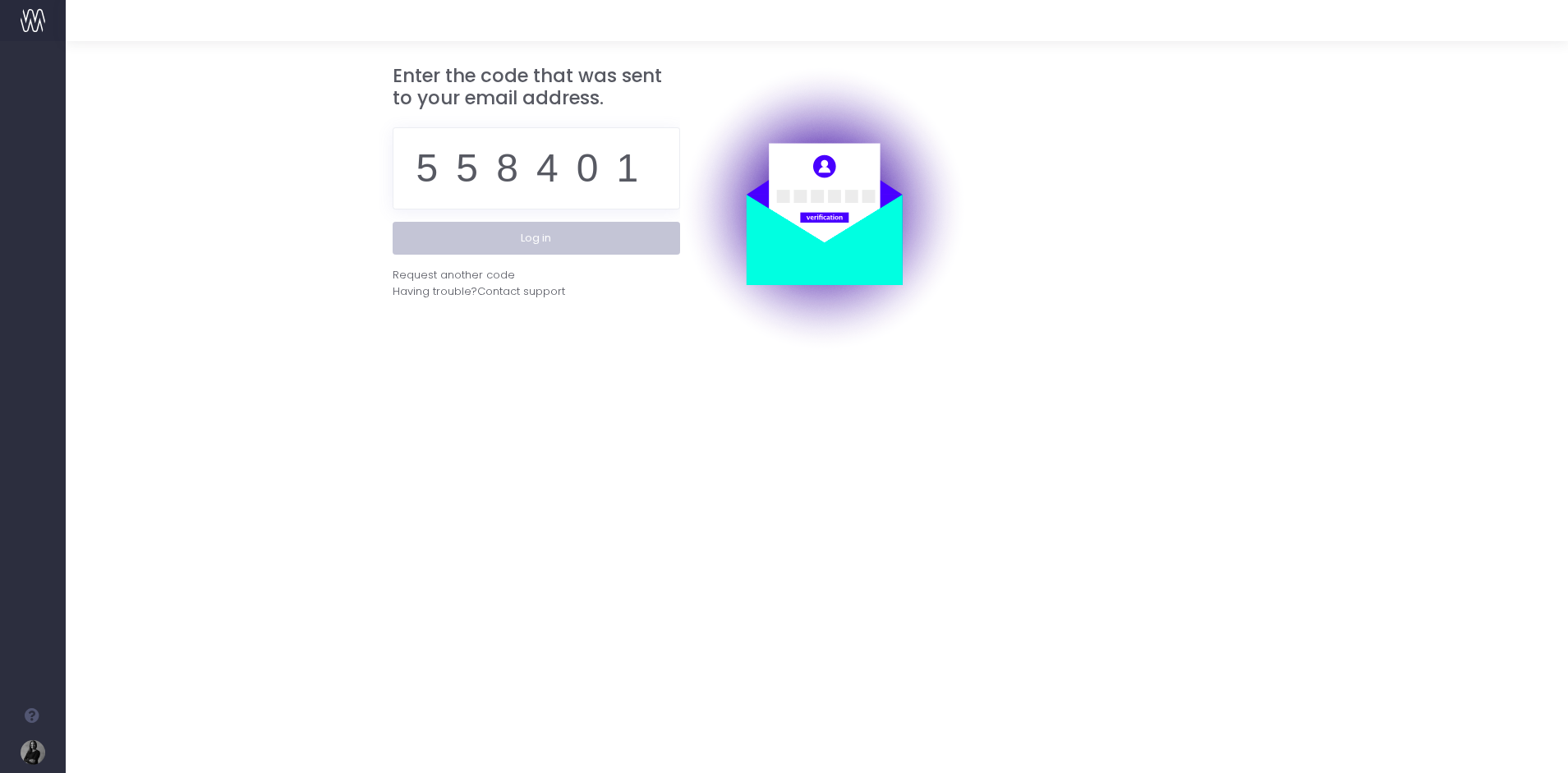
type input "558401"
click at [558, 242] on button "Log in" at bounding box center [536, 238] width 287 height 33
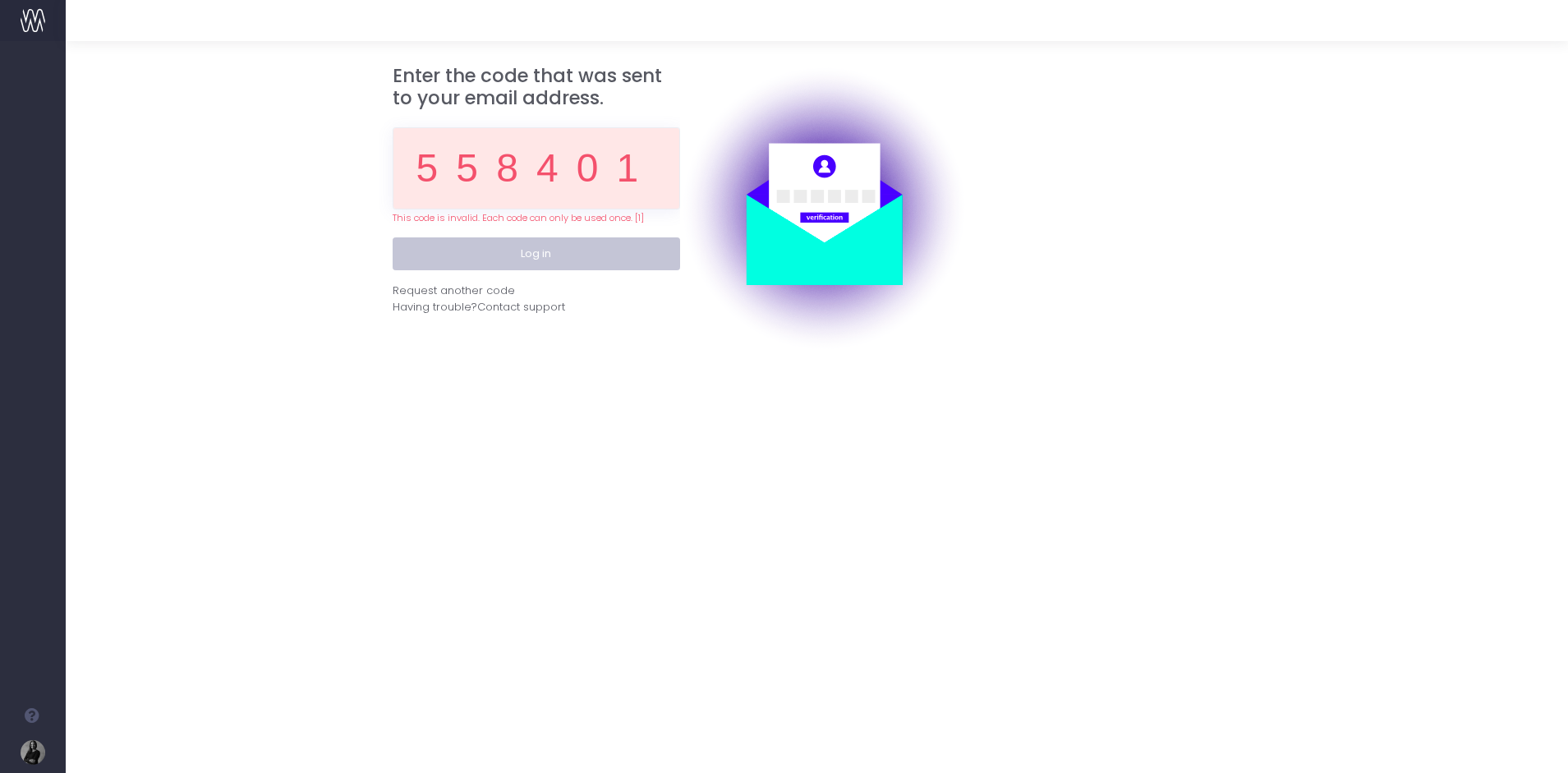
click at [547, 254] on button "Log in" at bounding box center [536, 253] width 287 height 33
click at [438, 286] on div "Request another code" at bounding box center [453, 291] width 123 height 16
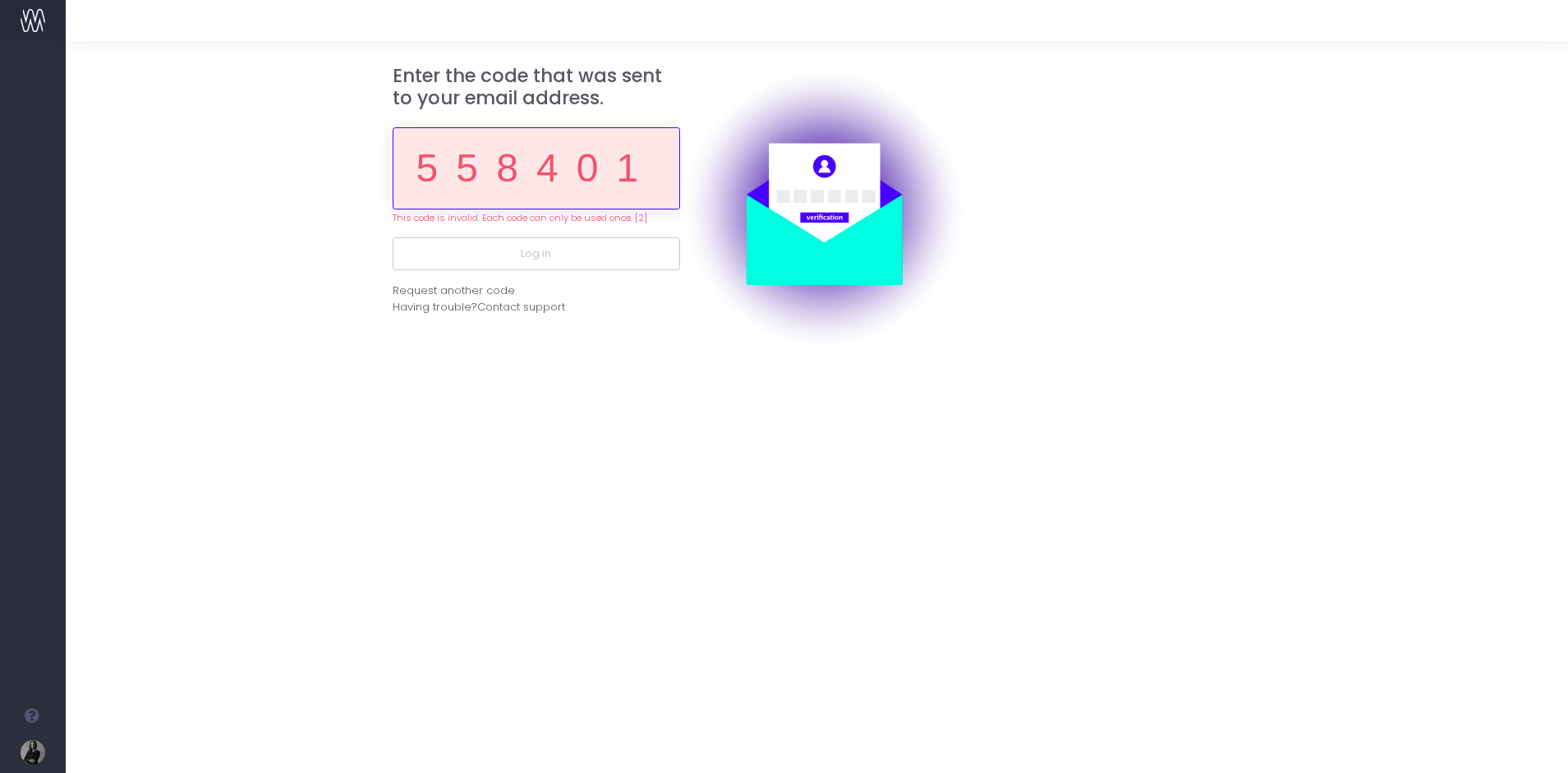
click at [555, 173] on input "558401" at bounding box center [536, 168] width 287 height 82
paste input "800501"
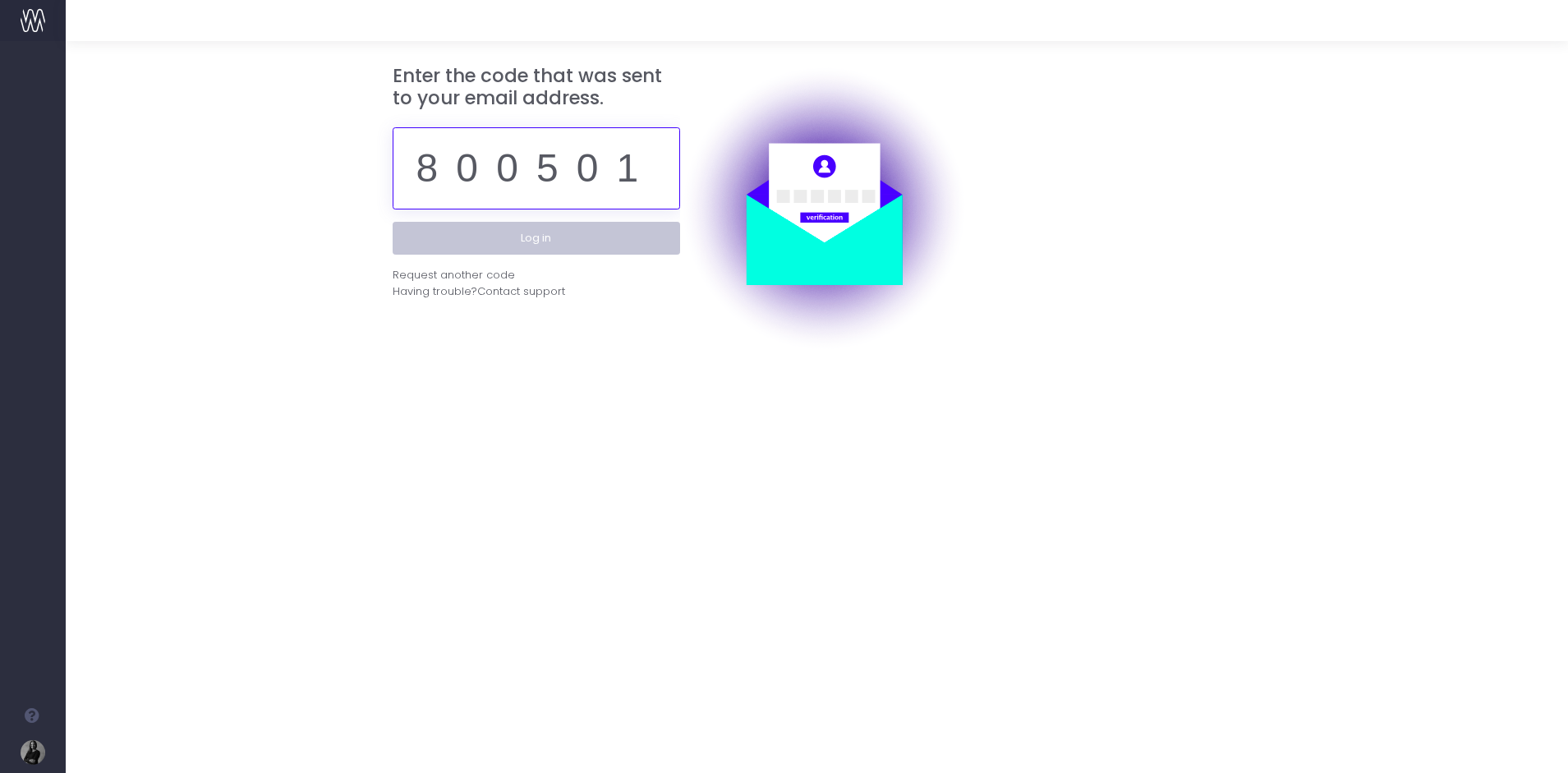
type input "800501"
click at [554, 242] on button "Log in" at bounding box center [536, 238] width 287 height 33
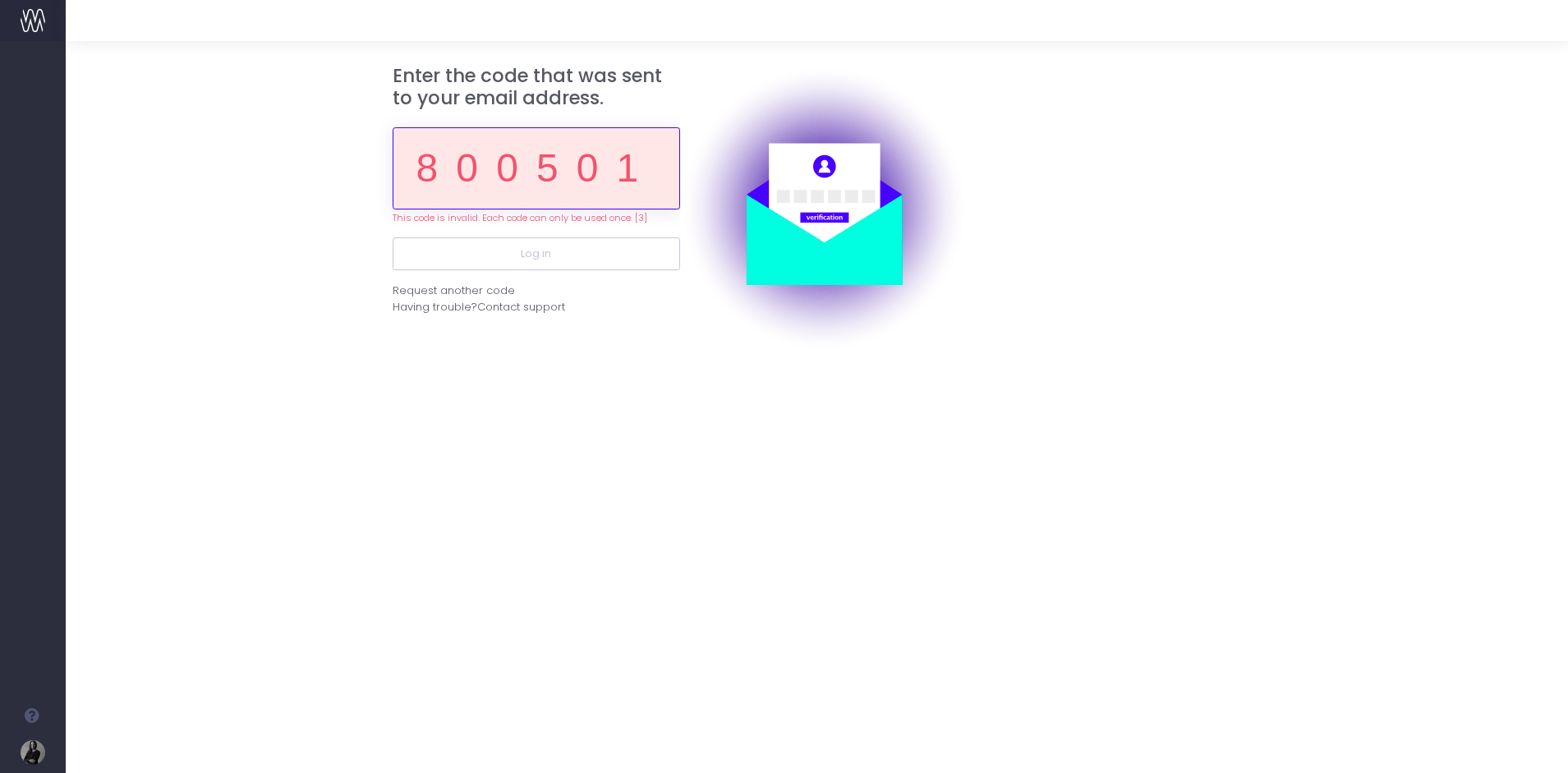
click at [590, 154] on input "800501" at bounding box center [536, 168] width 287 height 82
click at [591, 157] on input "800501" at bounding box center [536, 168] width 287 height 82
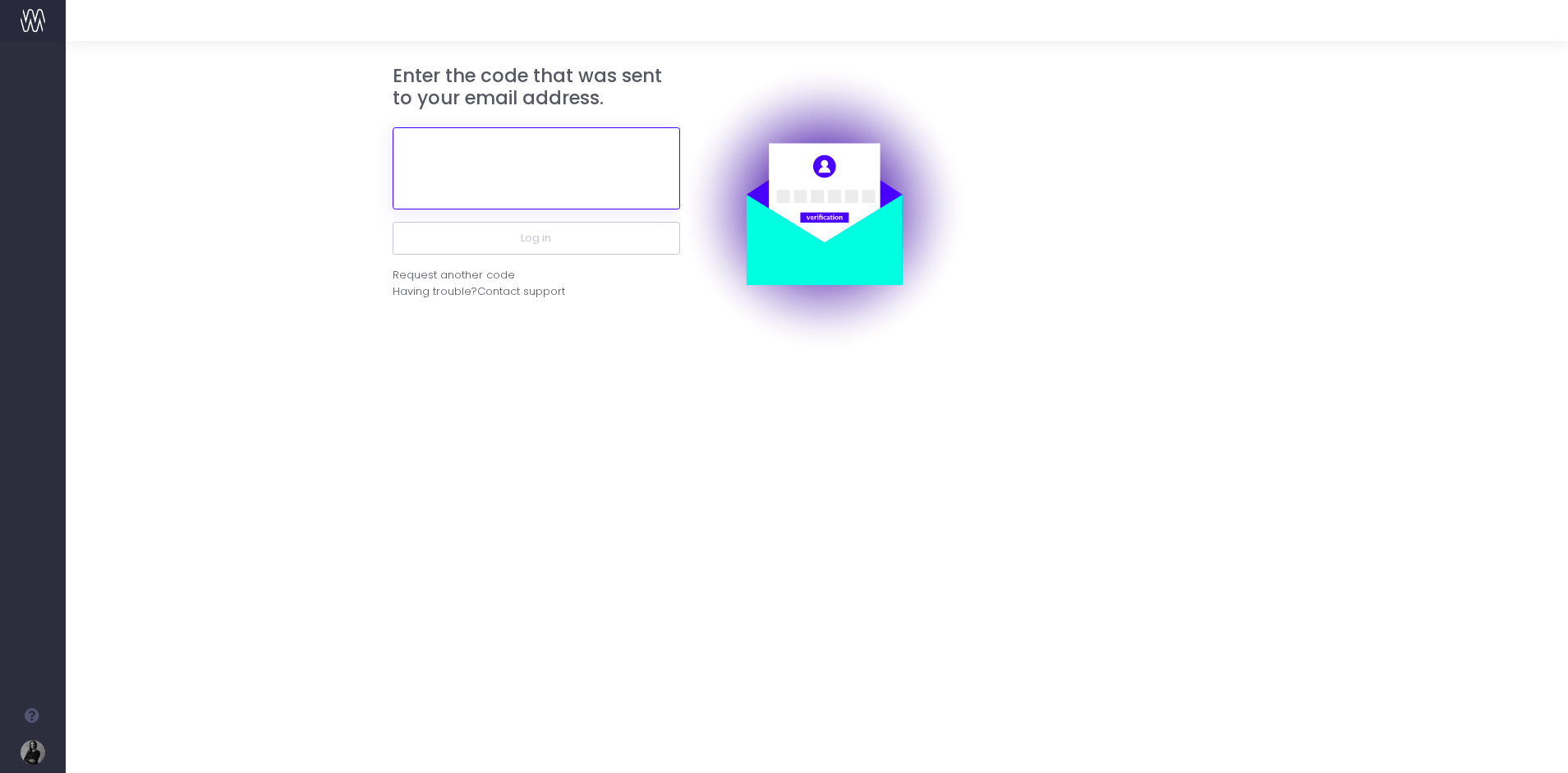
paste input "907108"
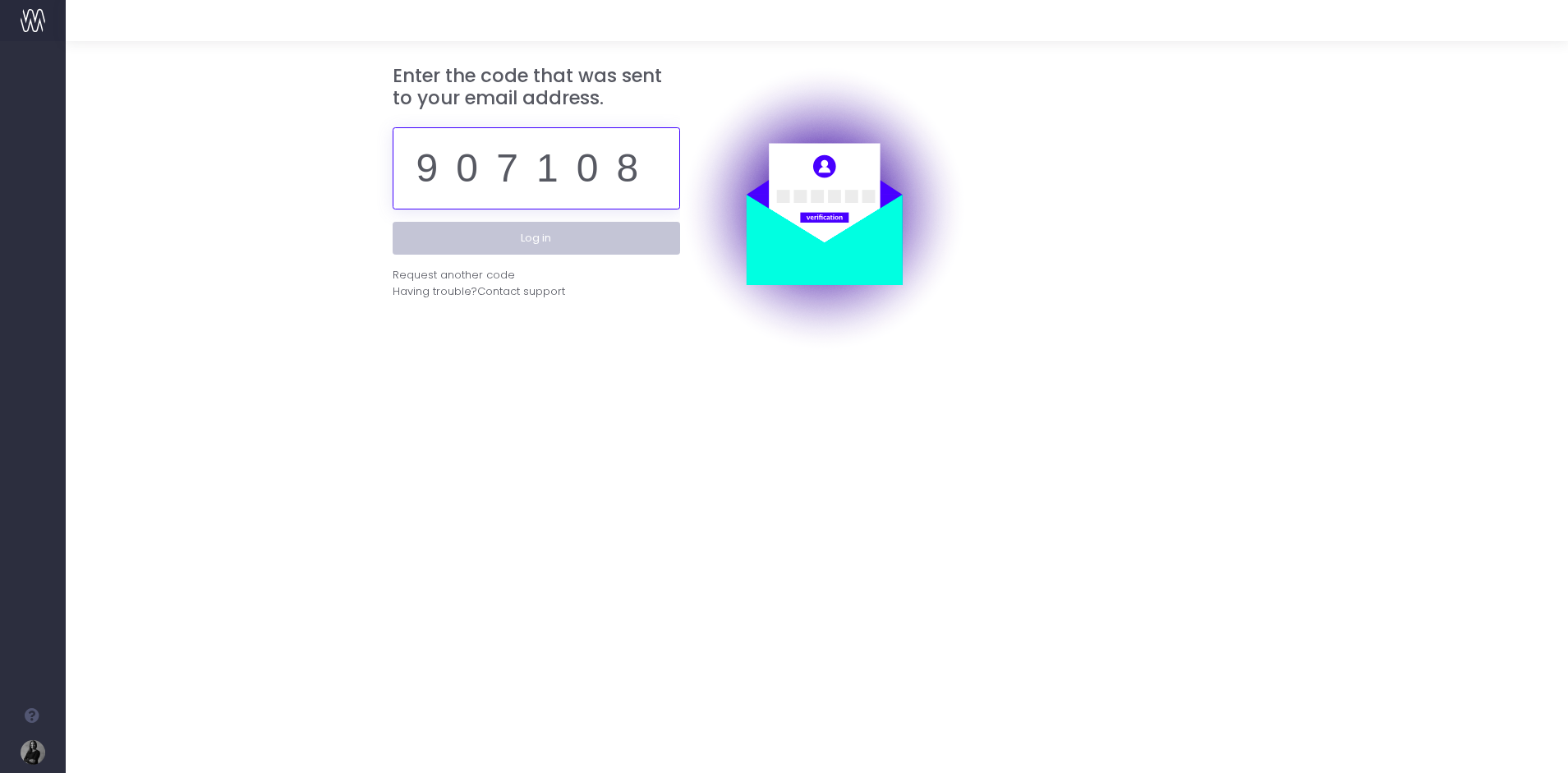
type input "907108"
click at [574, 223] on button "Log in" at bounding box center [536, 238] width 287 height 33
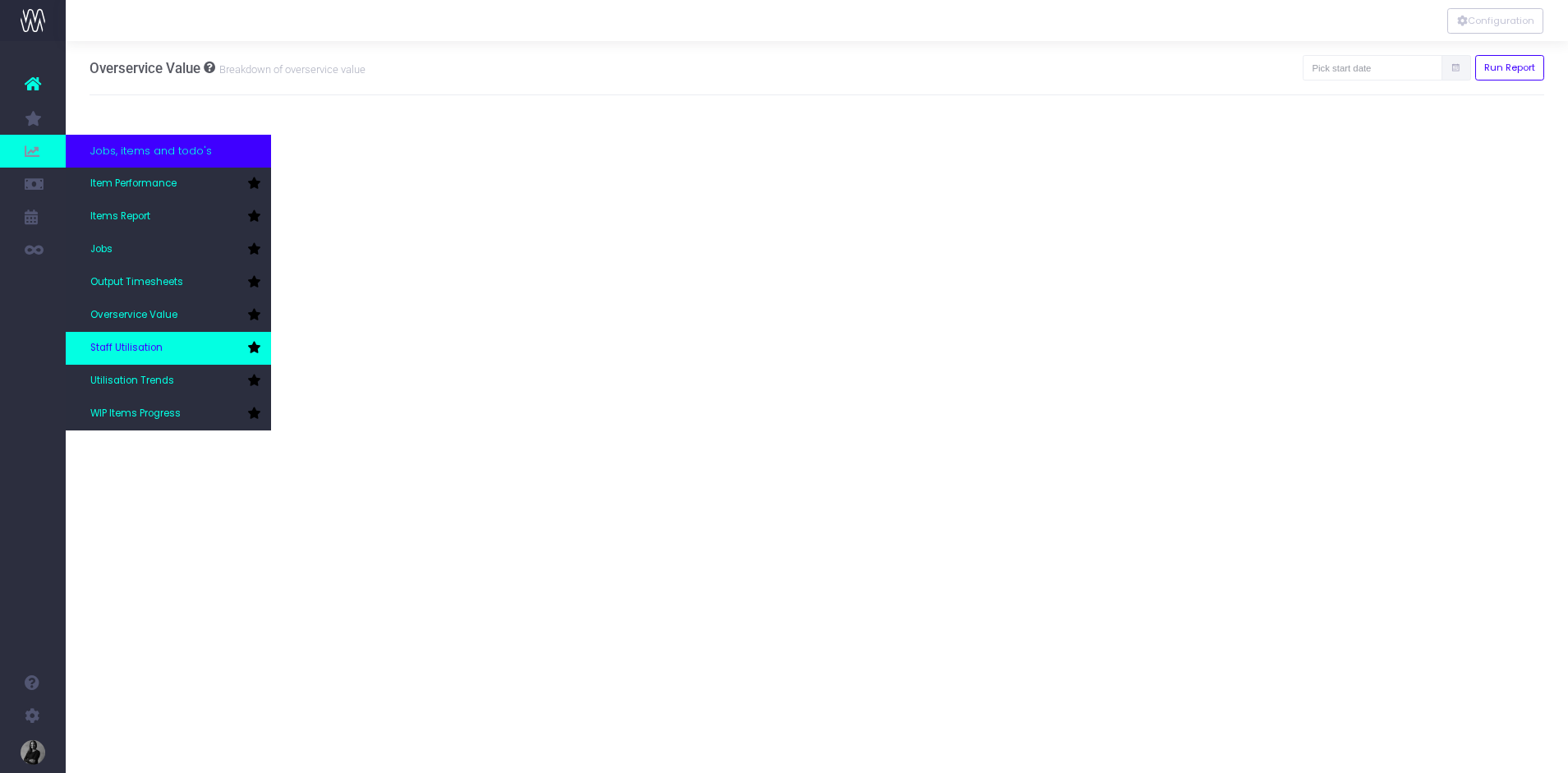
click at [146, 349] on span "Staff Utilisation" at bounding box center [126, 348] width 73 height 15
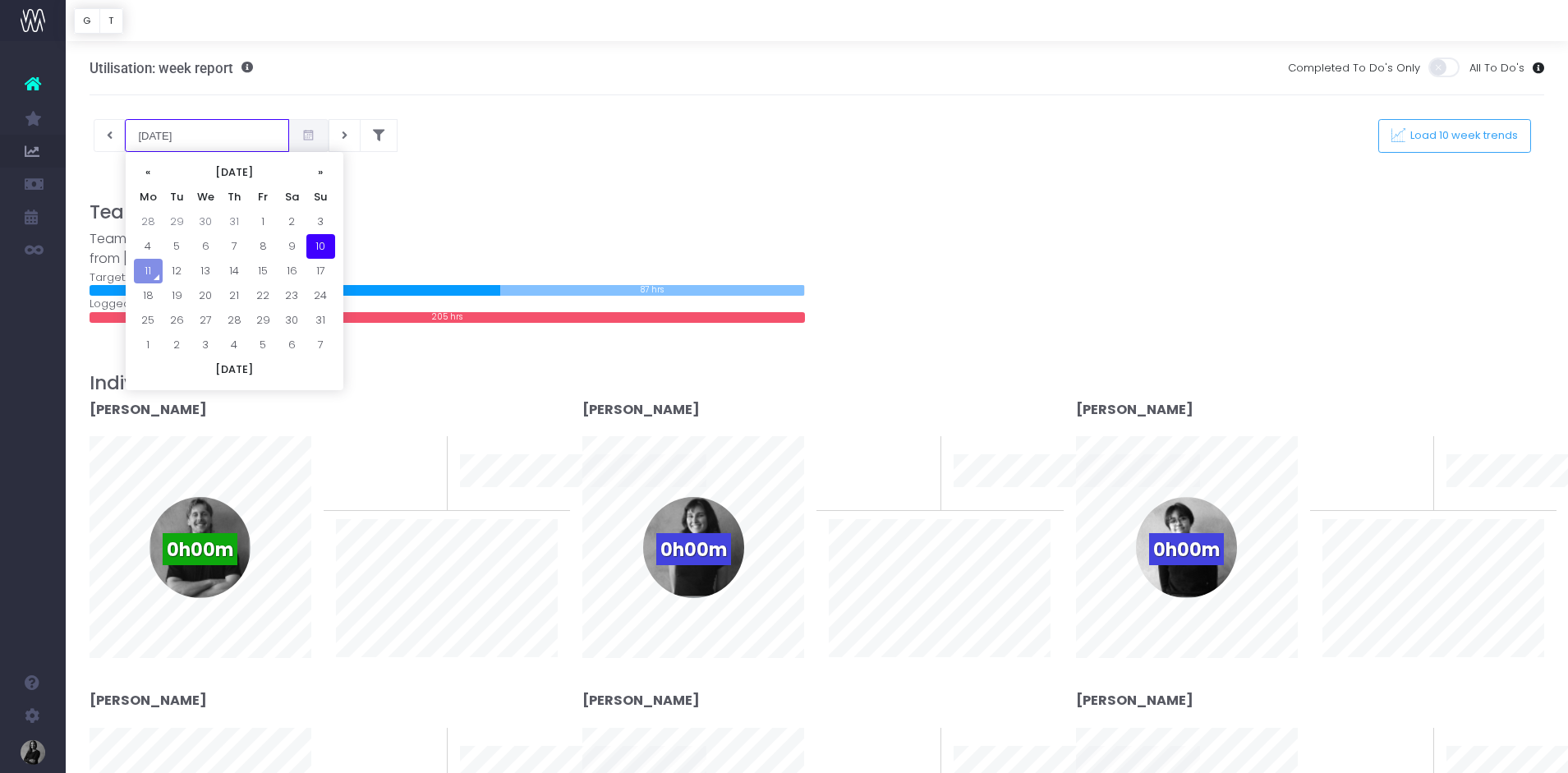
click at [149, 137] on input "[DATE]" at bounding box center [206, 135] width 164 height 33
click at [150, 253] on td "4" at bounding box center [148, 246] width 29 height 25
type input "04-08-2025"
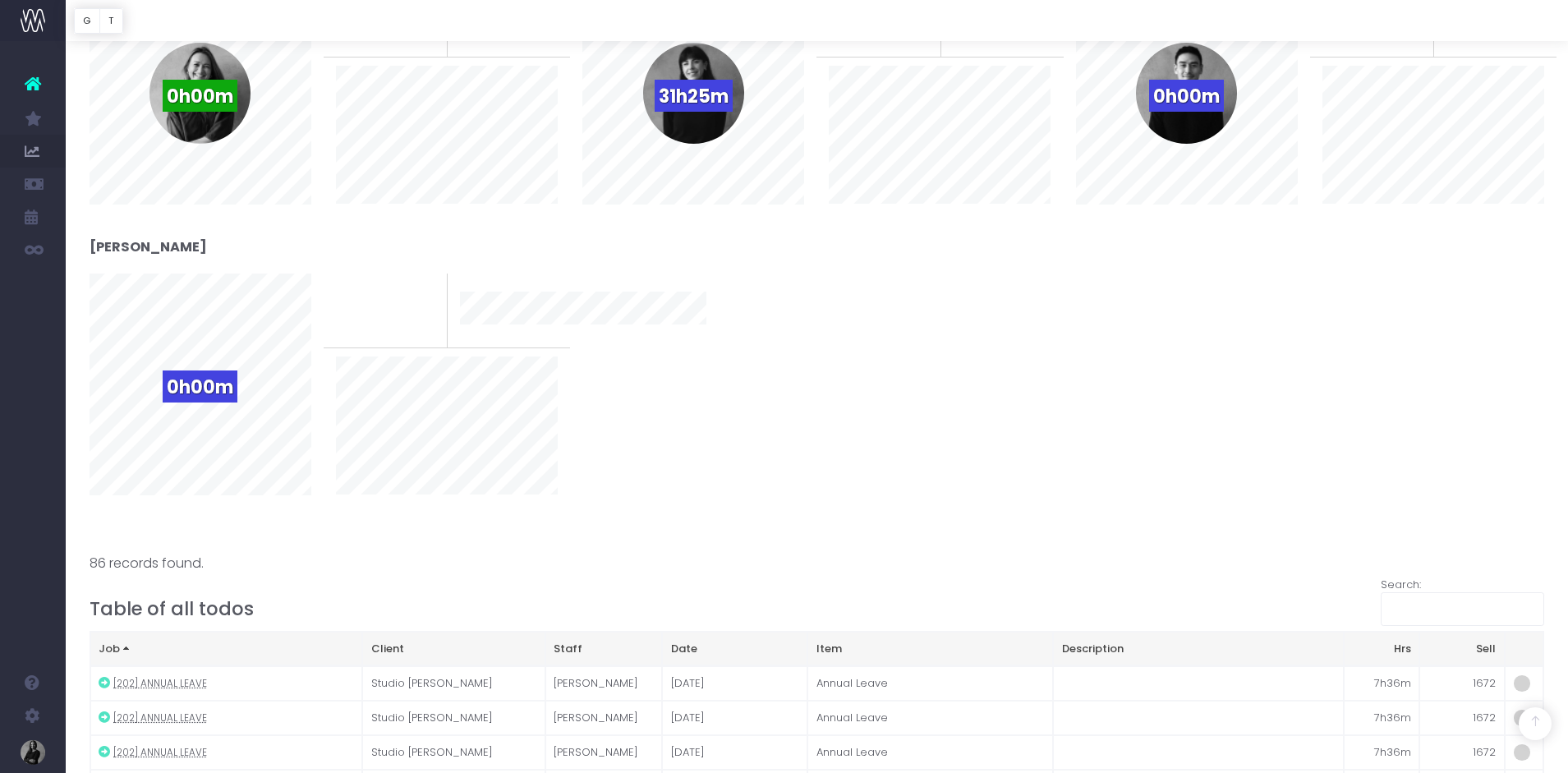
scroll to position [742, 0]
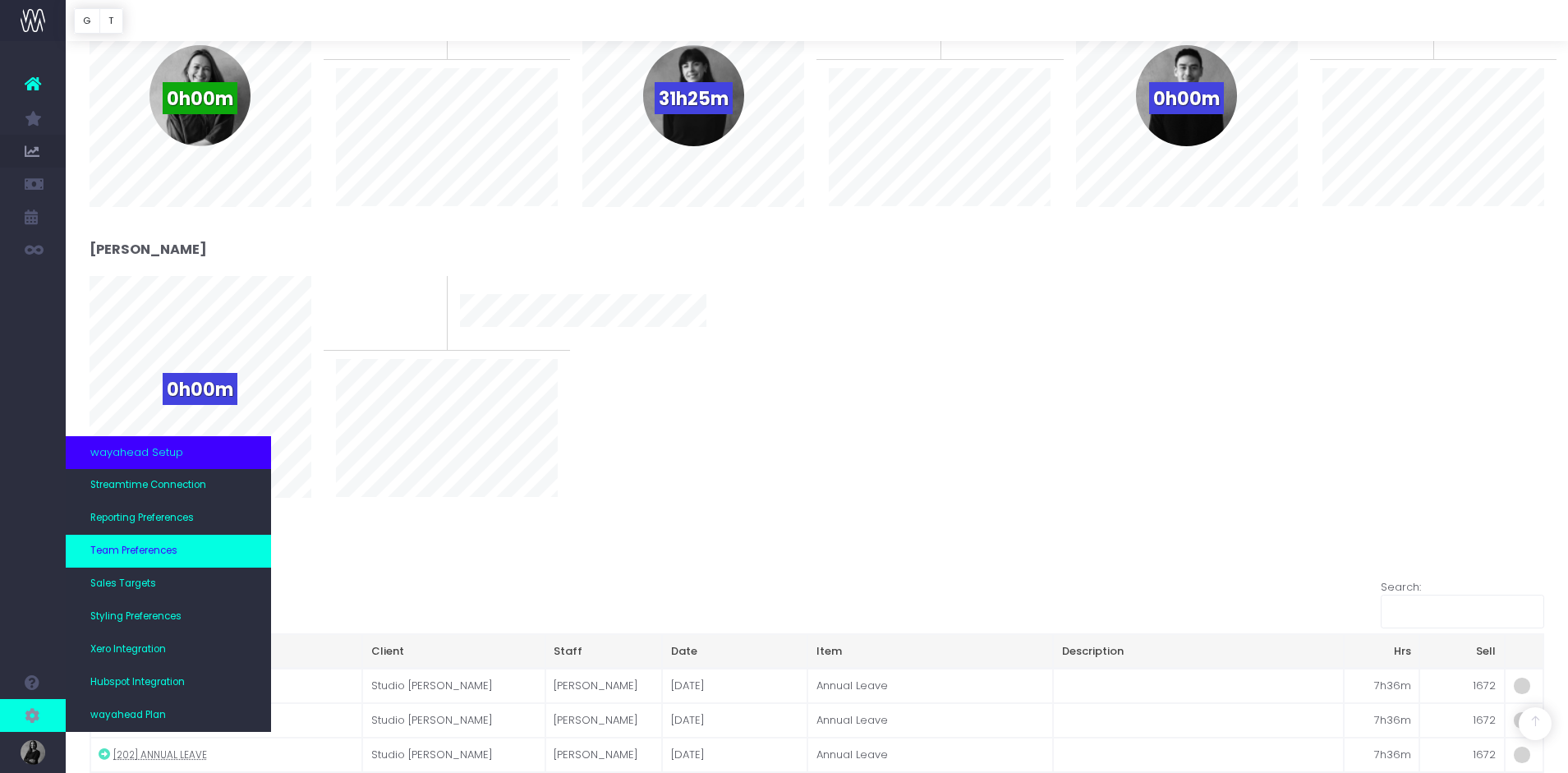
click at [142, 547] on span "Team Preferences" at bounding box center [134, 551] width 87 height 15
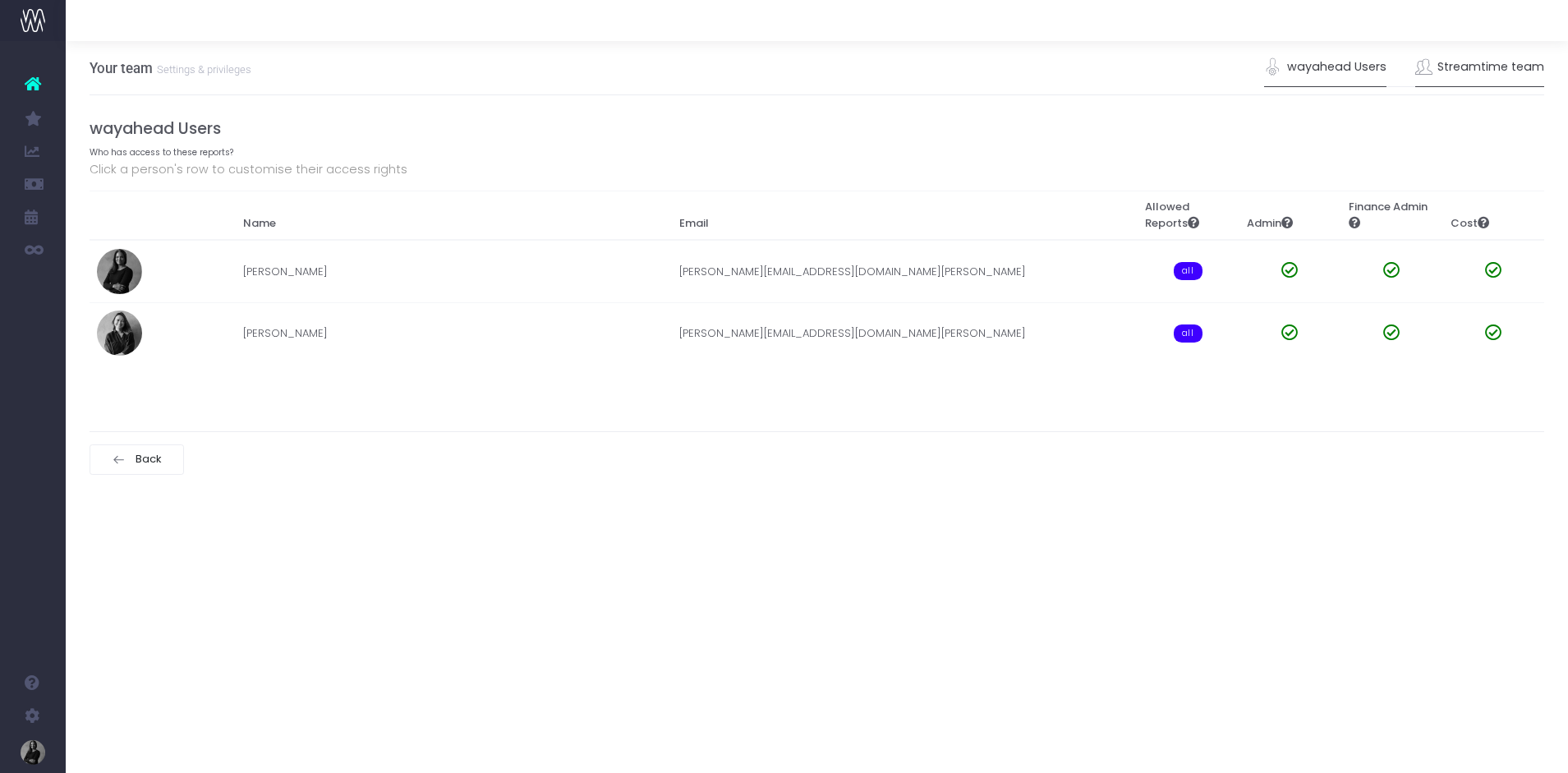
click at [1454, 71] on link "Streamtime team" at bounding box center [1480, 67] width 130 height 38
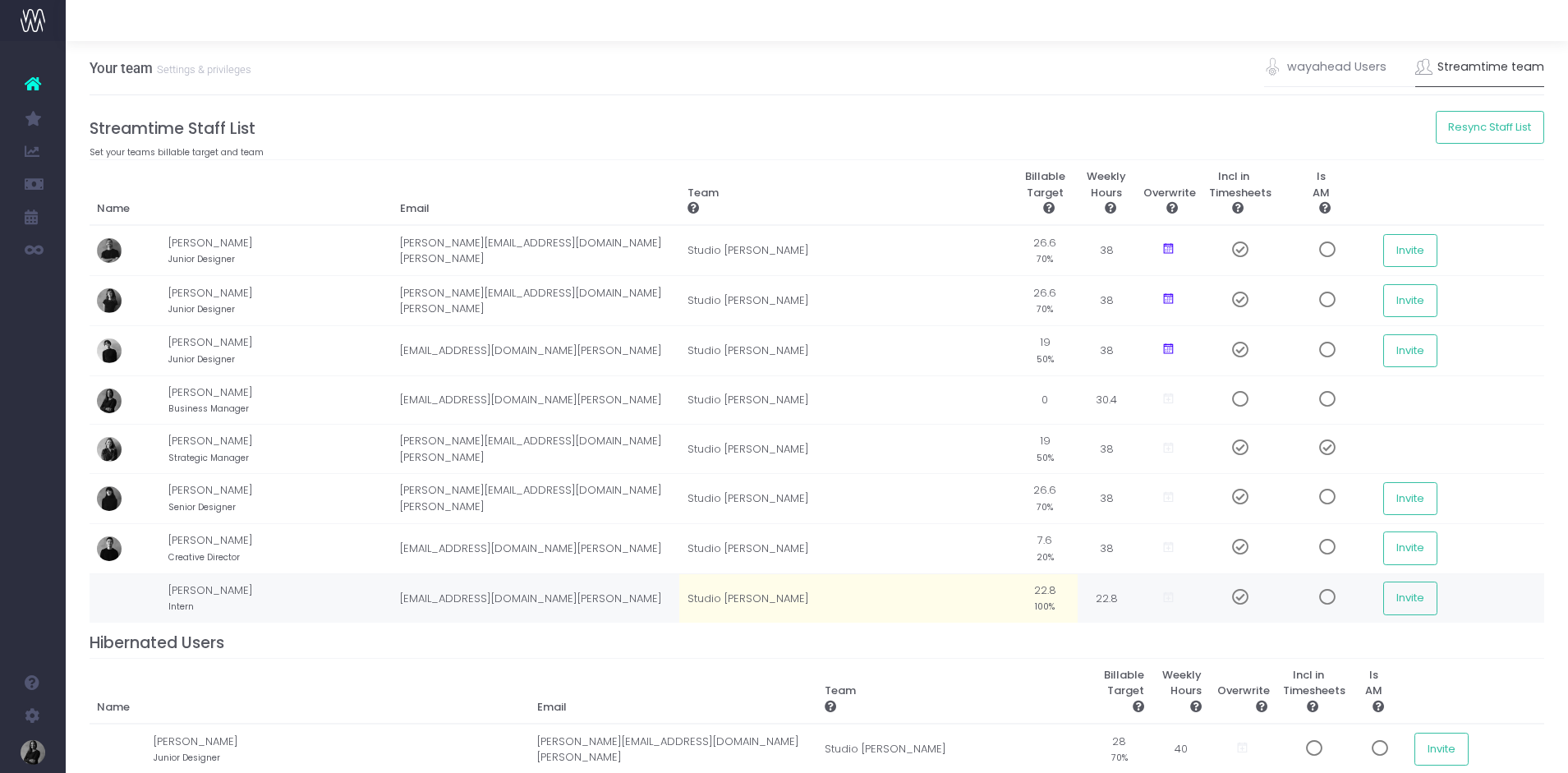
click at [202, 587] on td "Shene Pao Intern" at bounding box center [280, 598] width 224 height 49
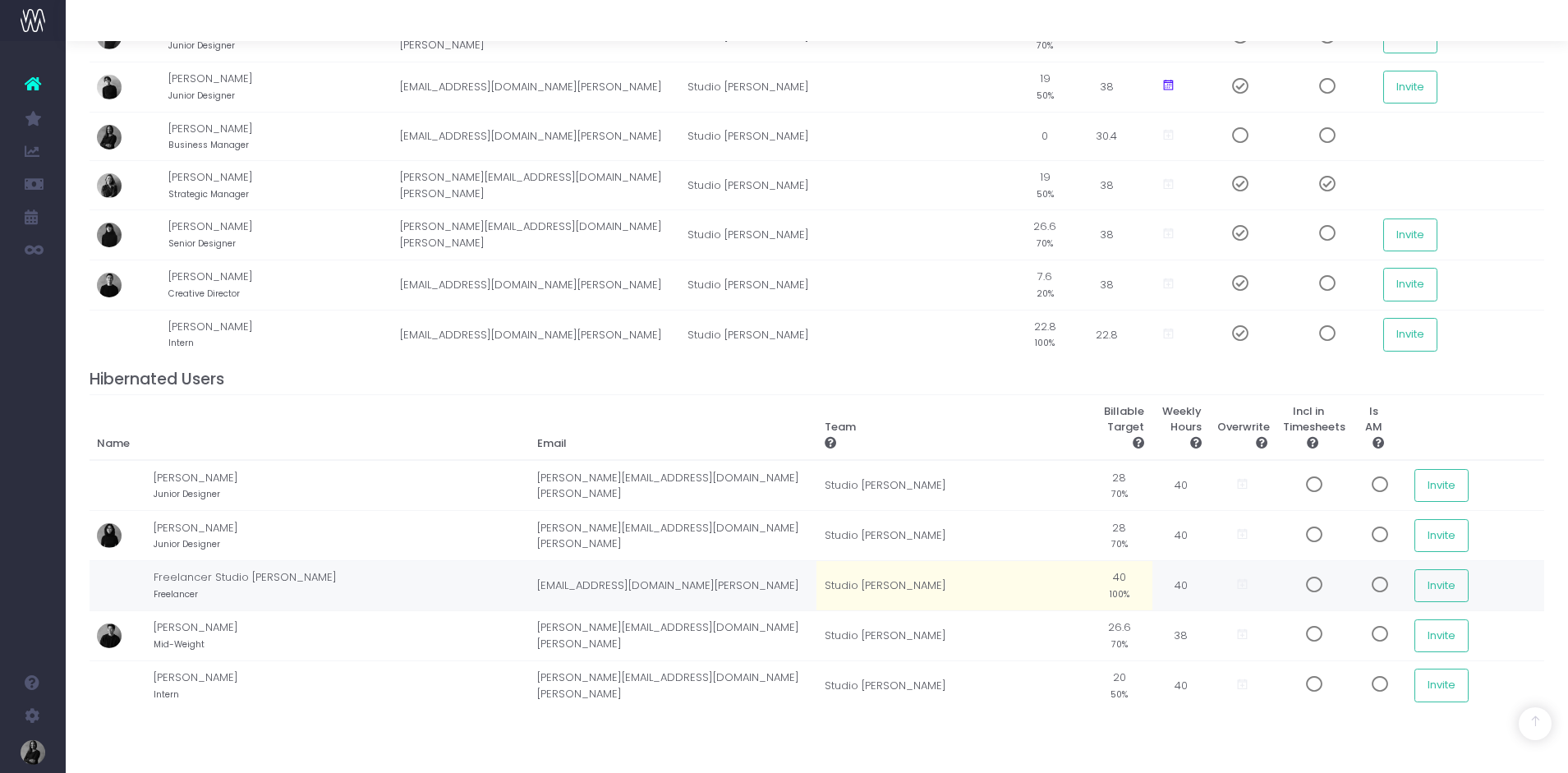
scroll to position [264, 0]
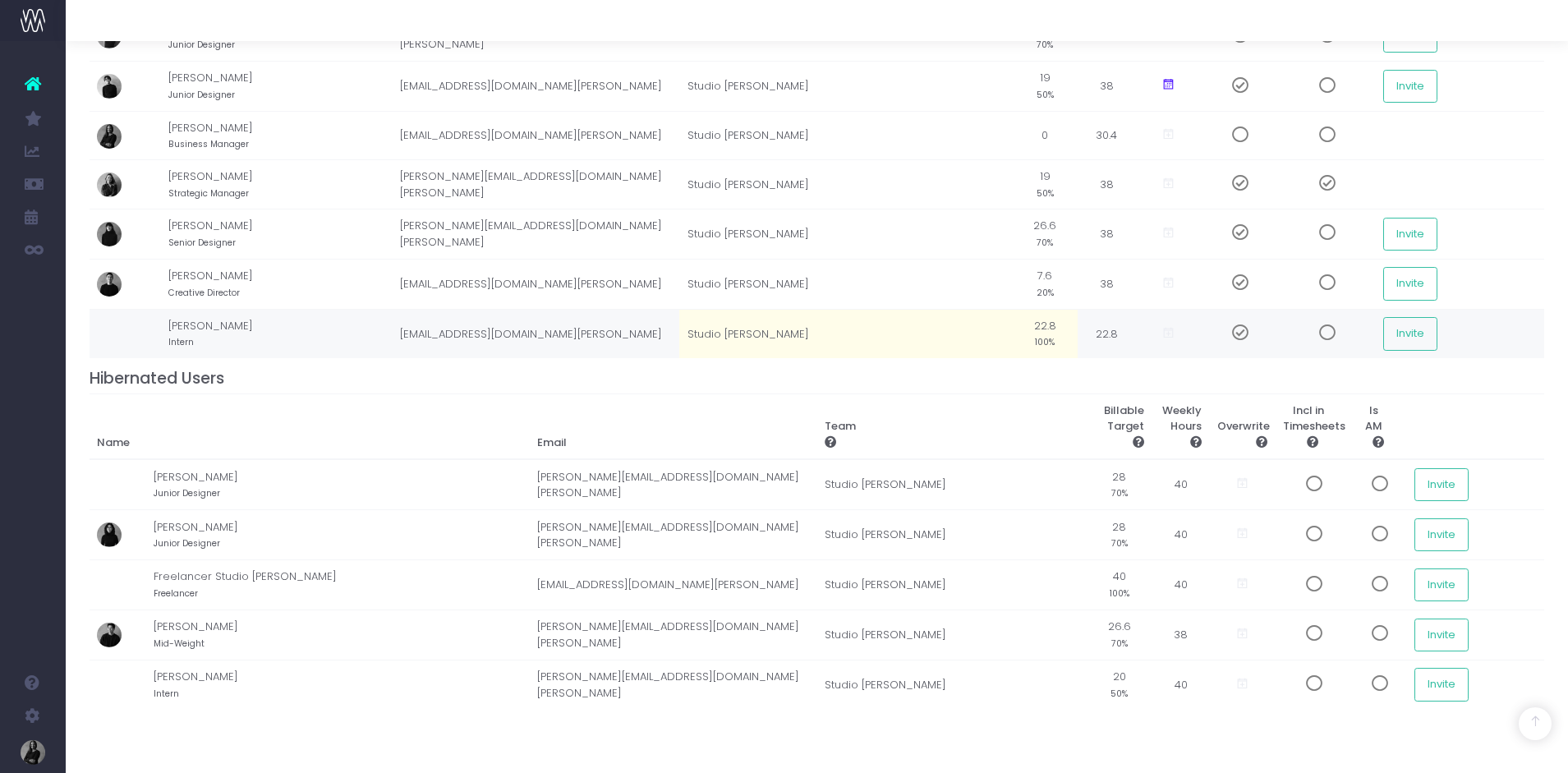
click at [113, 323] on img at bounding box center [109, 333] width 25 height 25
drag, startPoint x: 468, startPoint y: 331, endPoint x: 320, endPoint y: 327, distance: 148.1
click at [464, 331] on td "designer@studio-payne.com" at bounding box center [535, 333] width 287 height 49
drag, startPoint x: 236, startPoint y: 327, endPoint x: 246, endPoint y: 325, distance: 10.2
click at [236, 325] on td "Shene Pao Intern" at bounding box center [280, 333] width 224 height 49
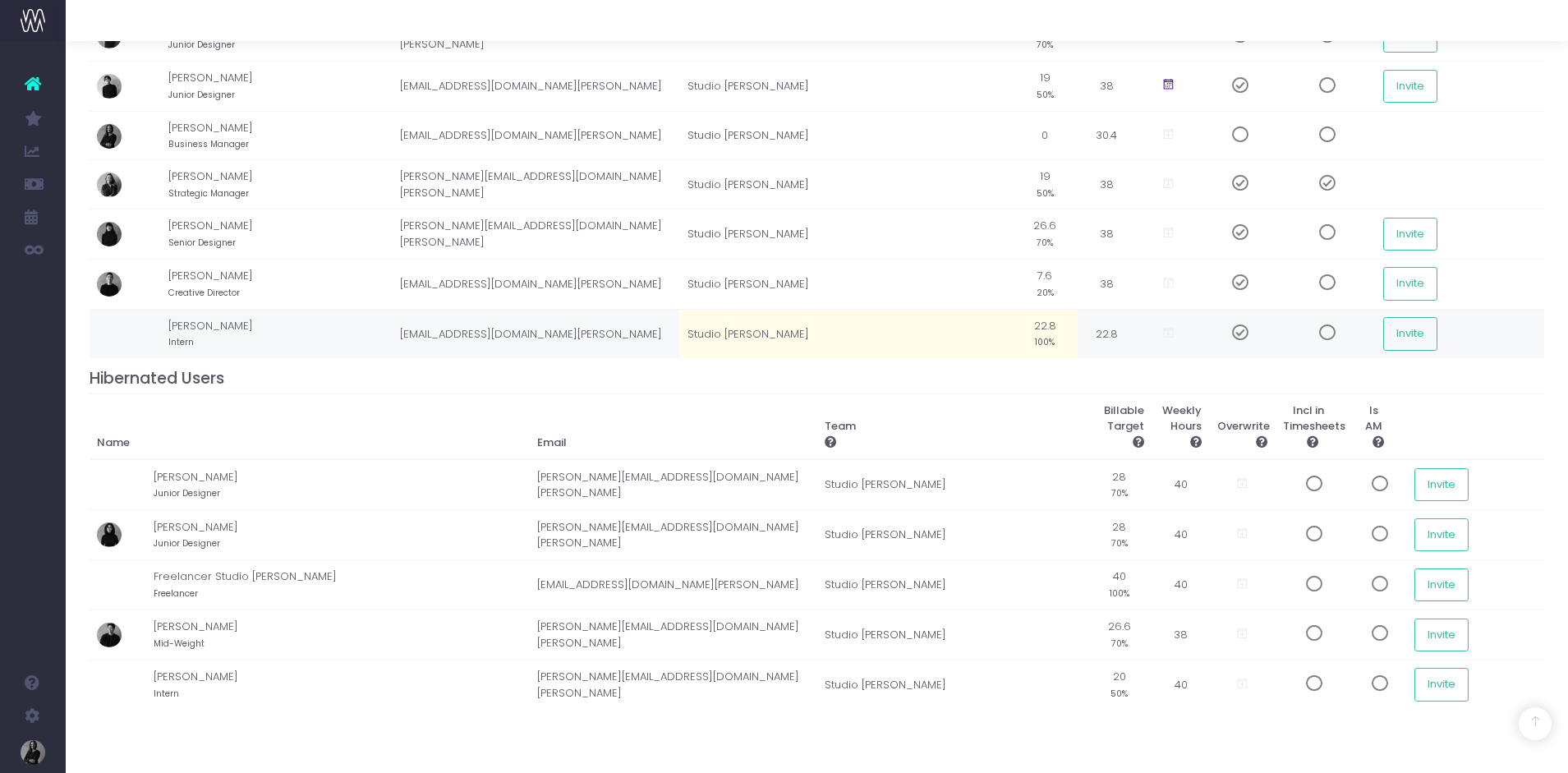
click at [219, 321] on td "Shene Pao Intern" at bounding box center [280, 333] width 224 height 49
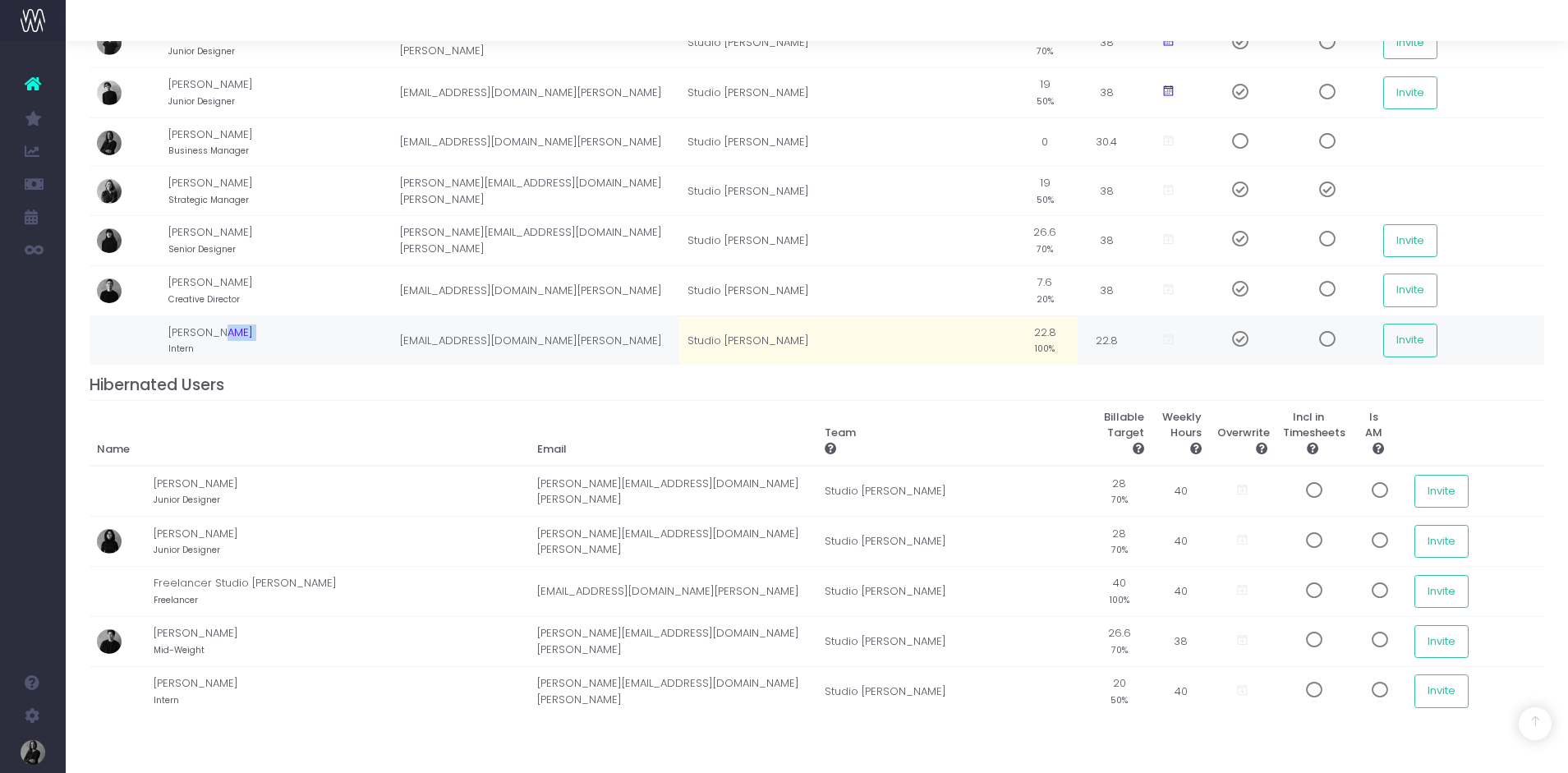
click at [236, 326] on td "Shene Pao Intern" at bounding box center [280, 340] width 224 height 49
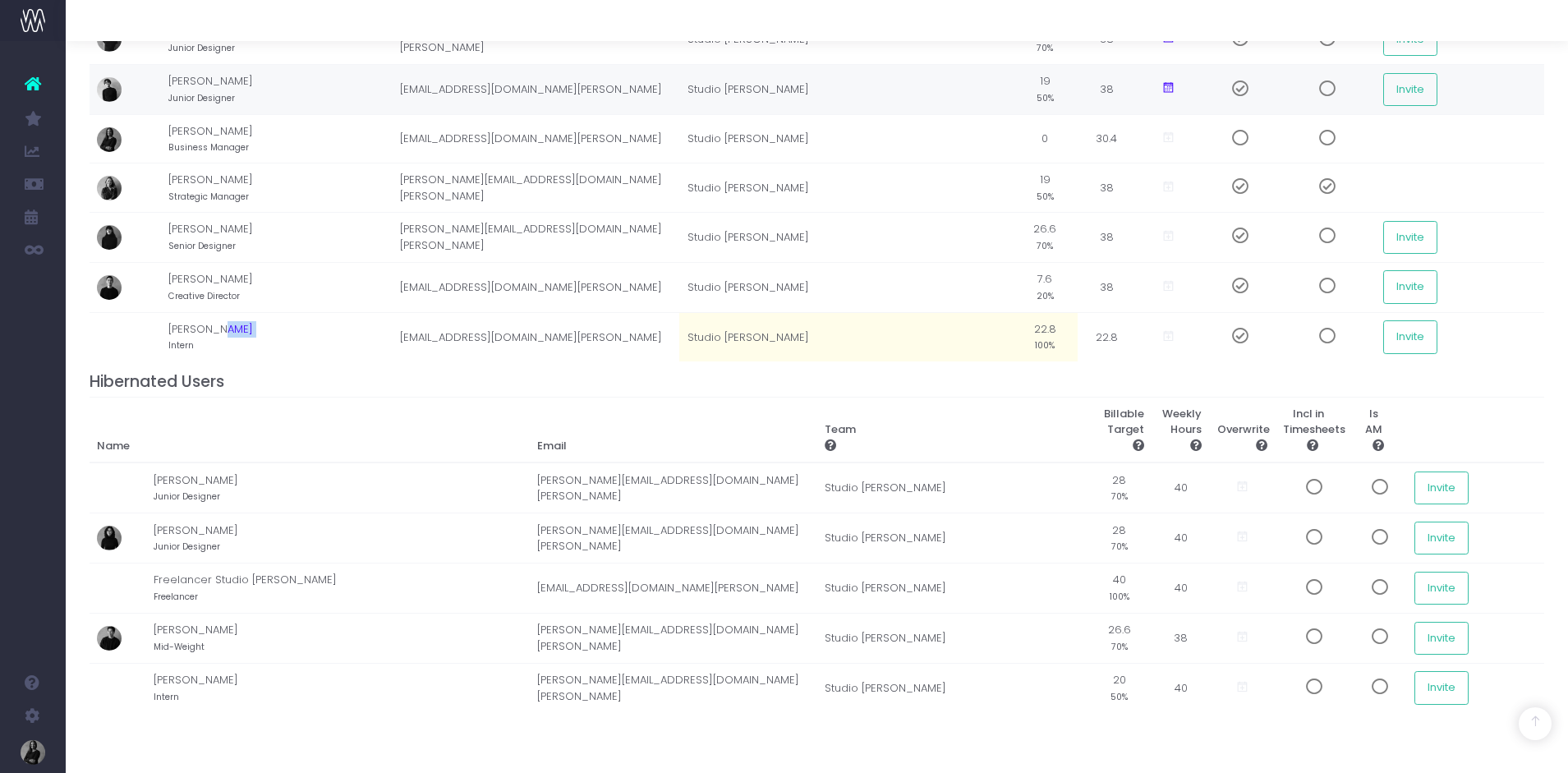
scroll to position [263, 0]
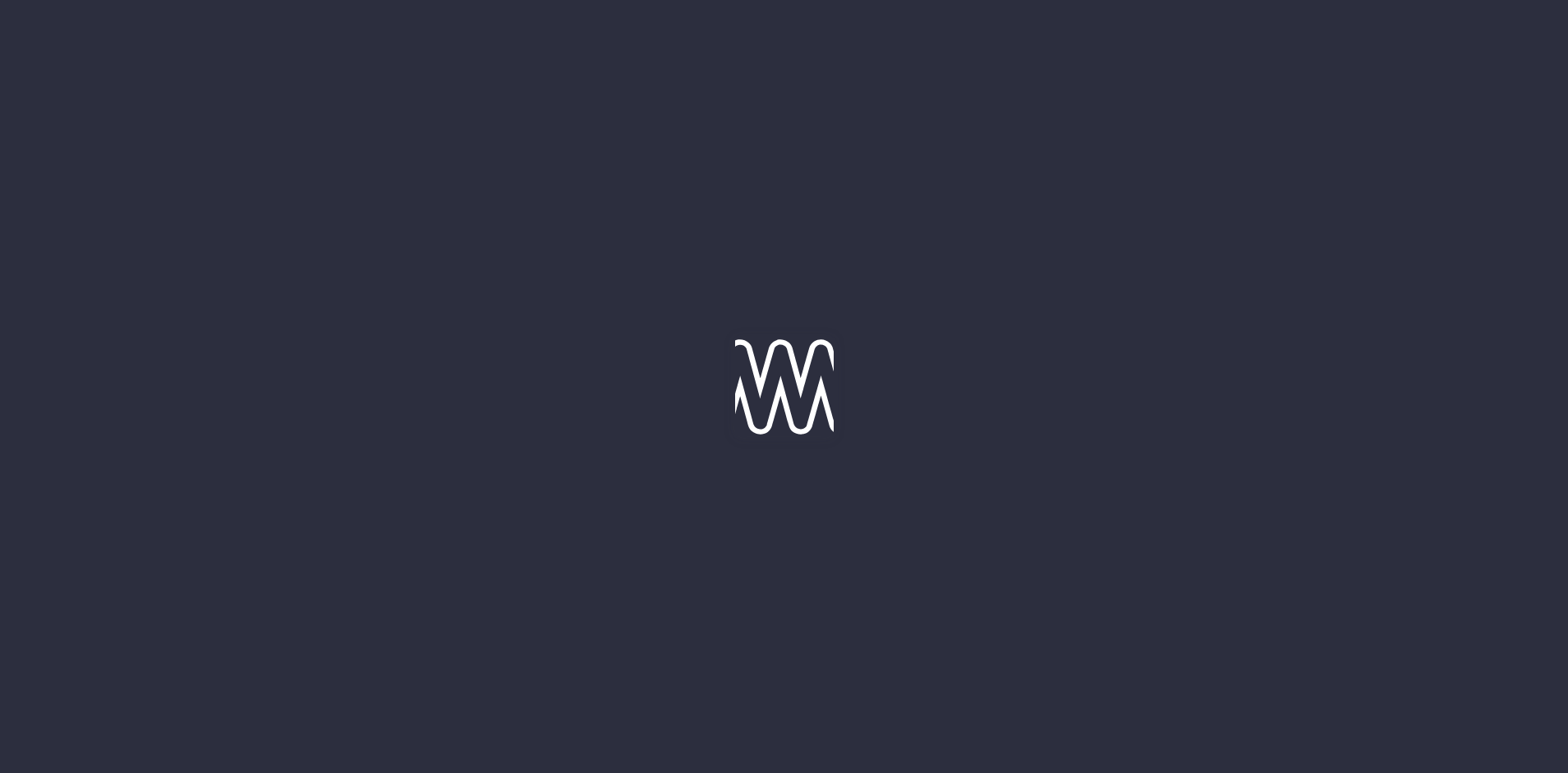
scroll to position [119, 0]
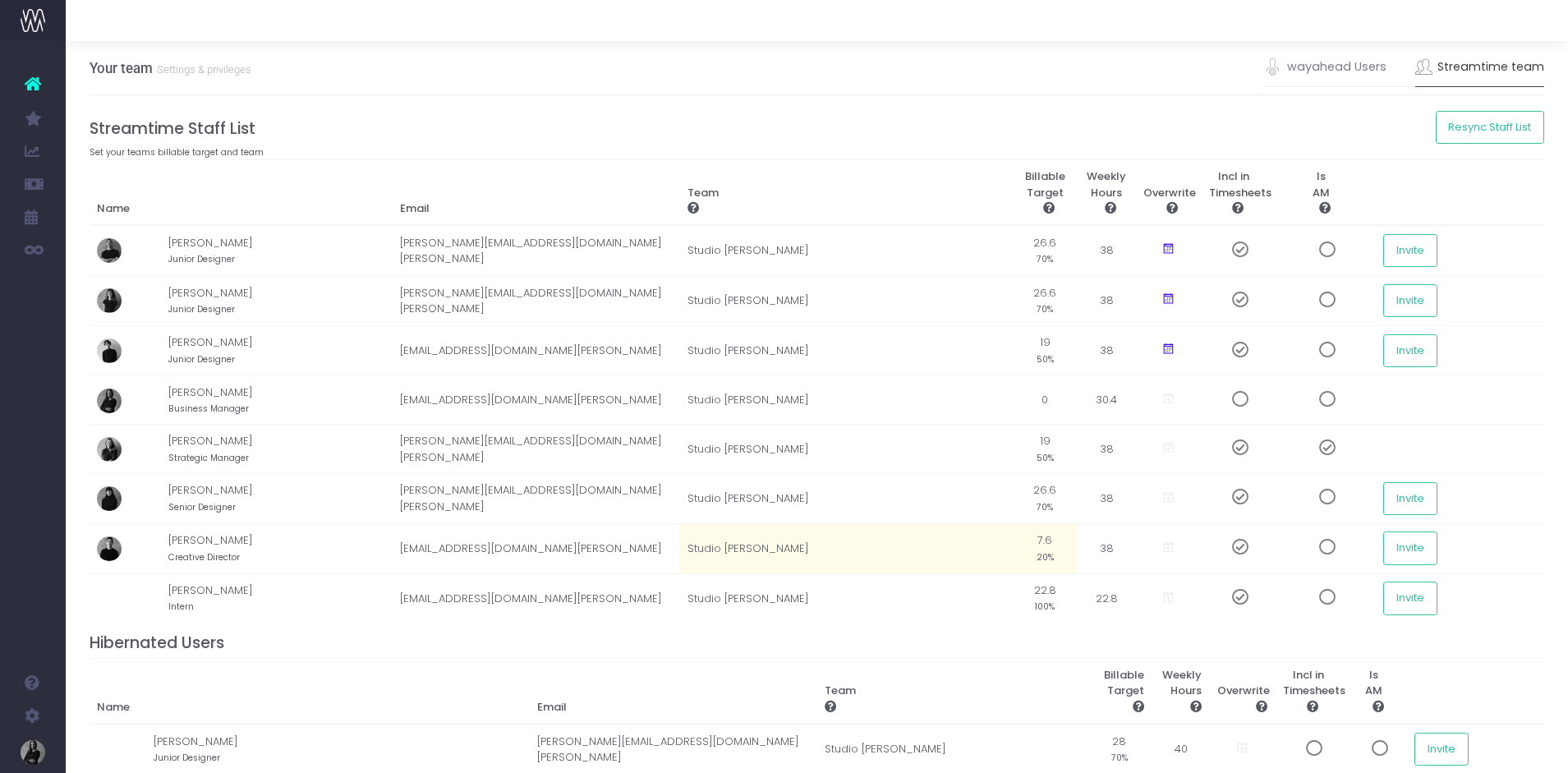
scroll to position [119, 0]
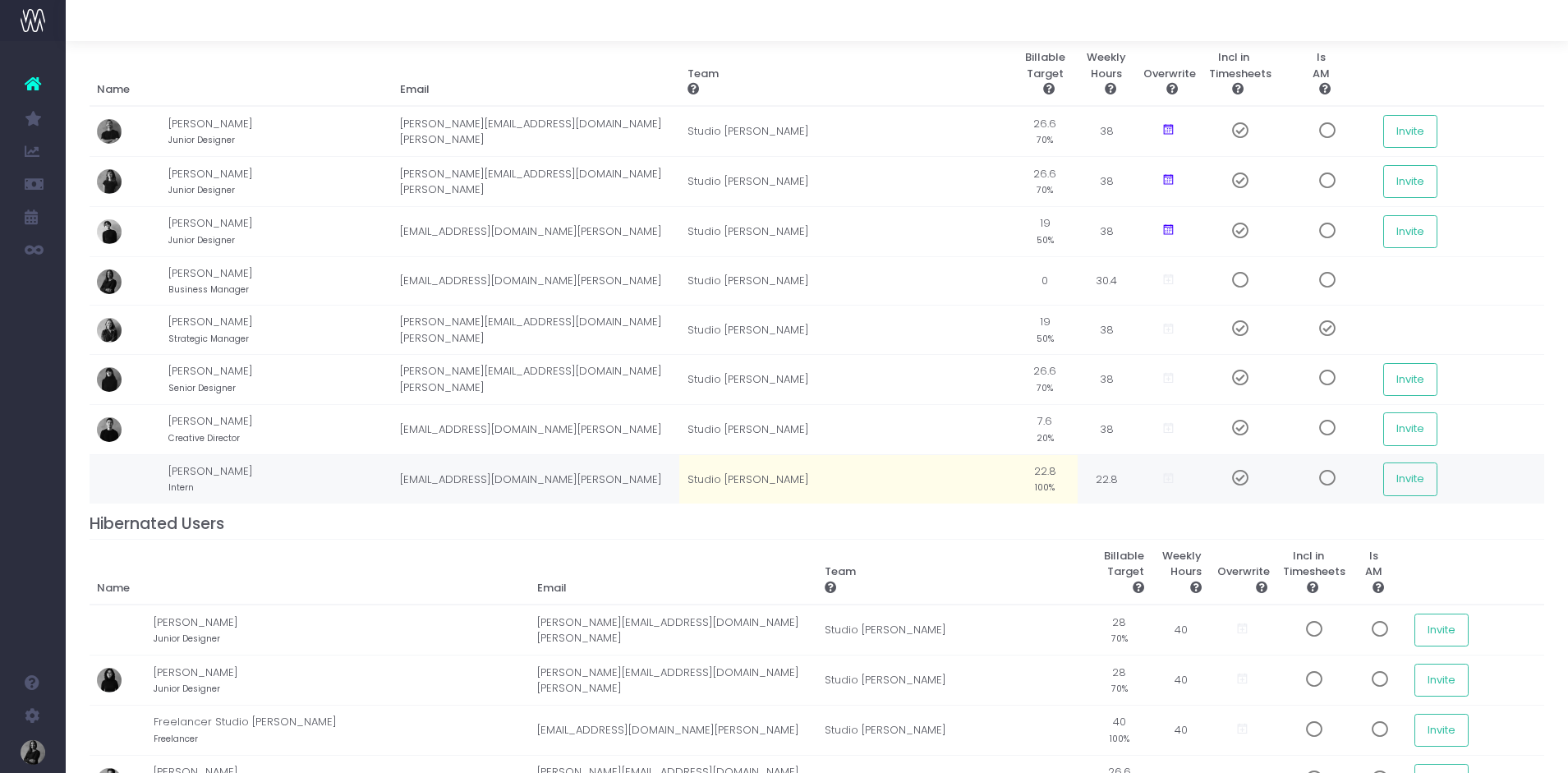
click at [111, 468] on img at bounding box center [109, 480] width 25 height 25
click at [233, 462] on td "Shene Pao Intern" at bounding box center [280, 479] width 224 height 49
click at [1077, 476] on td "22.8" at bounding box center [1106, 479] width 57 height 49
click at [1077, 475] on td "22.8" at bounding box center [1106, 479] width 57 height 49
click at [1077, 474] on td "22.8" at bounding box center [1106, 479] width 57 height 49
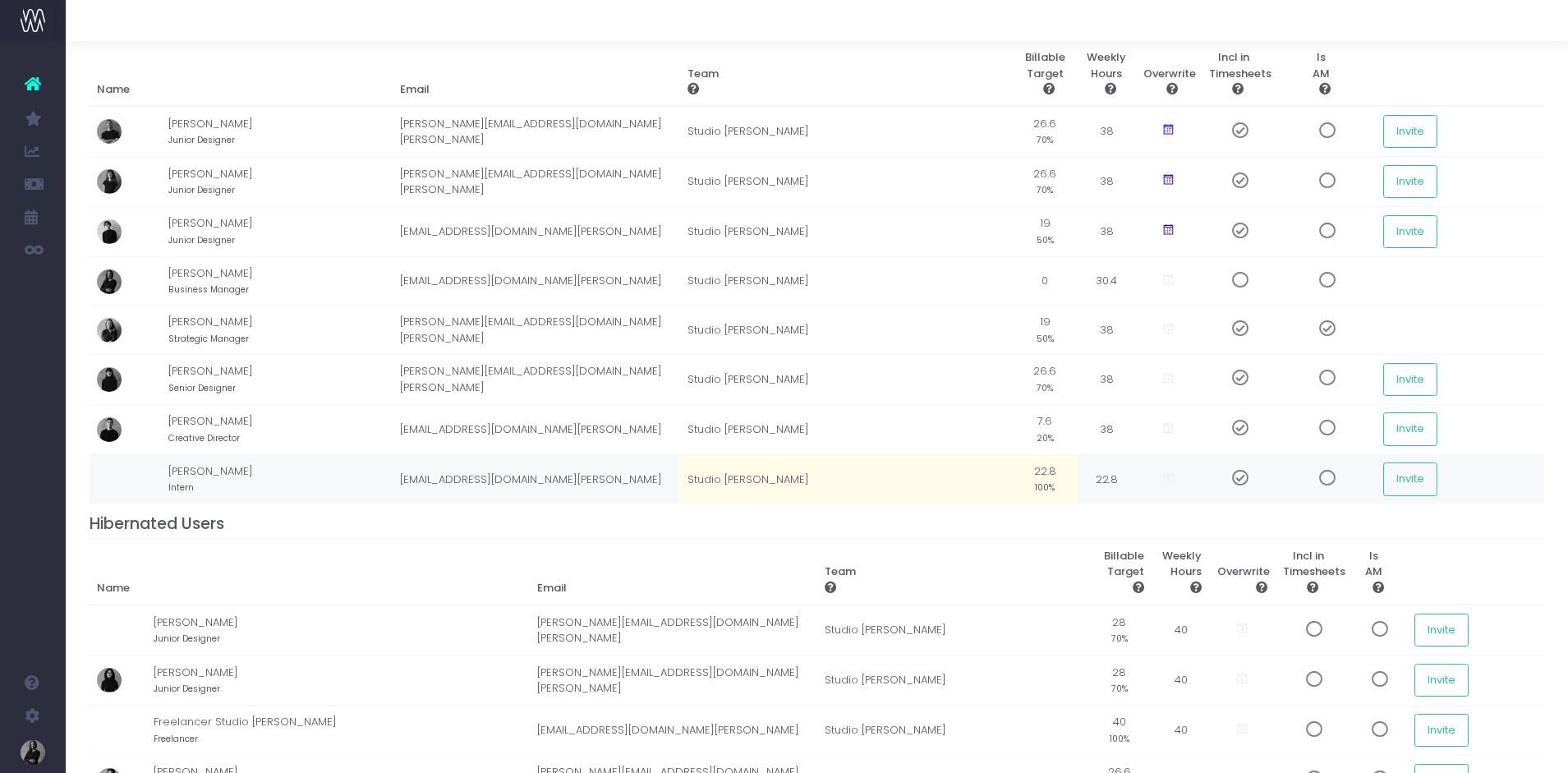
click at [1026, 473] on td "22.8 100%" at bounding box center [1045, 479] width 65 height 49
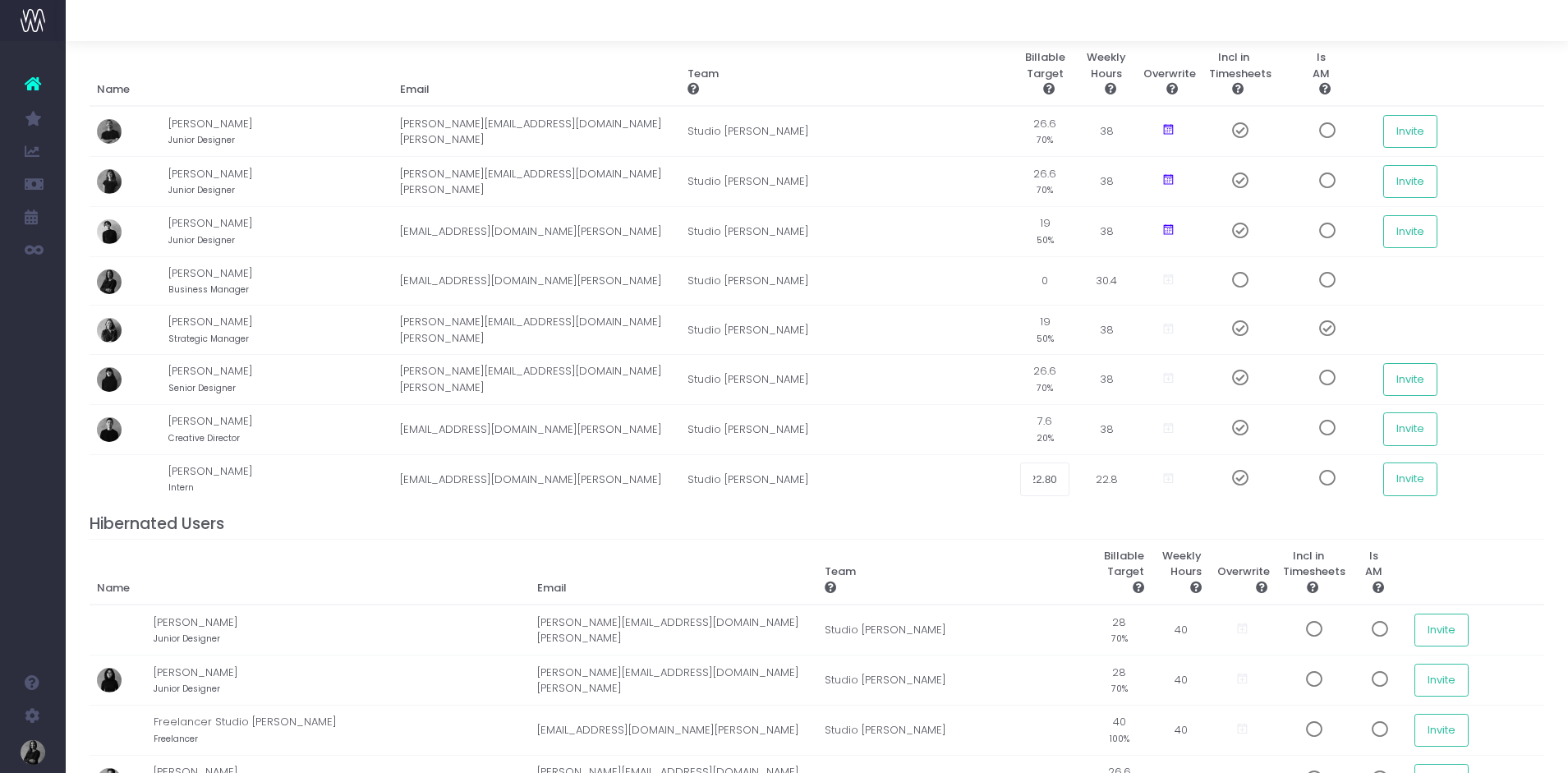
click at [1081, 514] on h4 "Hibernated Users" at bounding box center [818, 523] width 1455 height 19
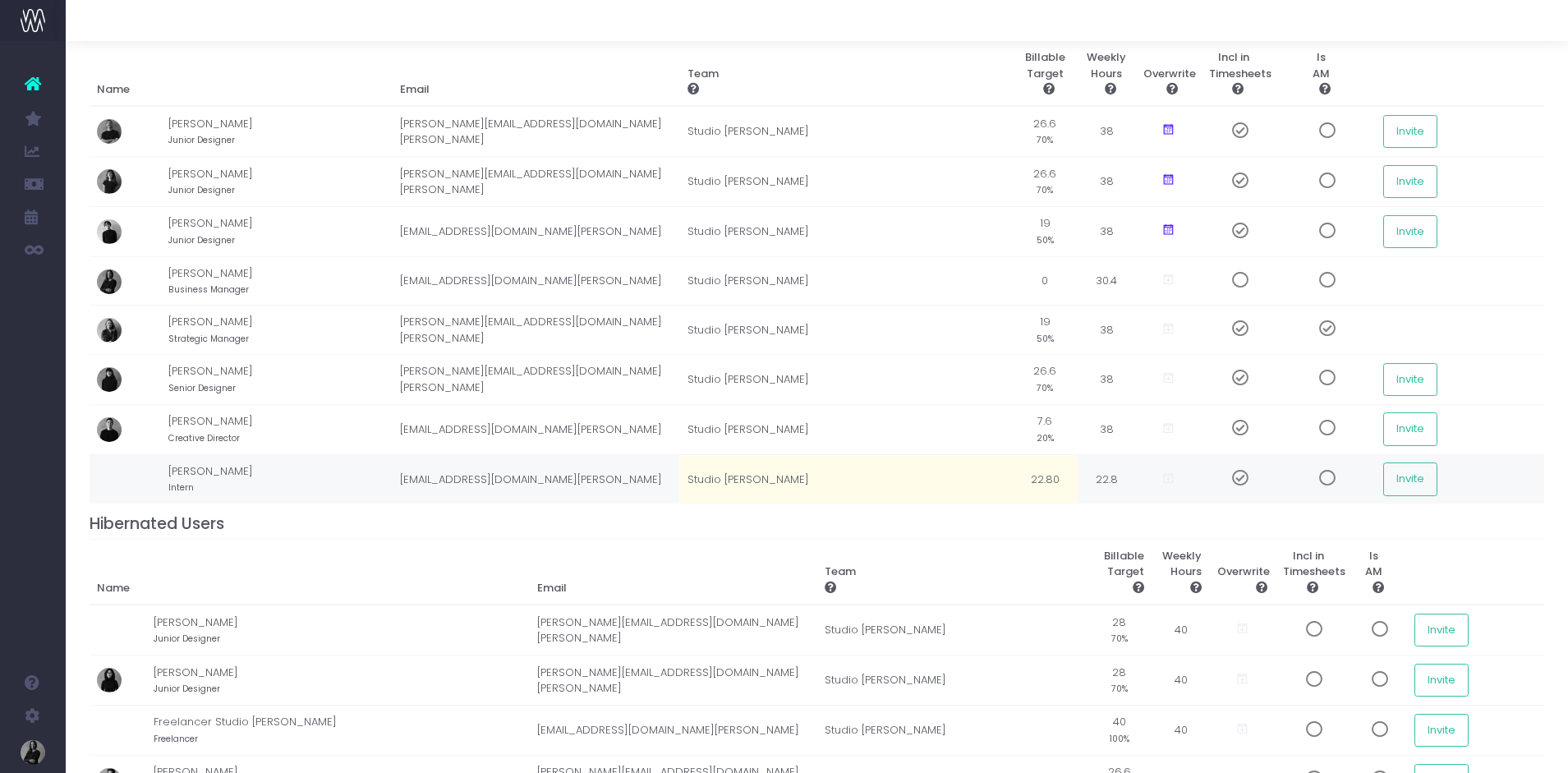
click at [1077, 479] on td "22.8" at bounding box center [1106, 479] width 57 height 49
click at [1077, 478] on td "22.8" at bounding box center [1106, 479] width 57 height 49
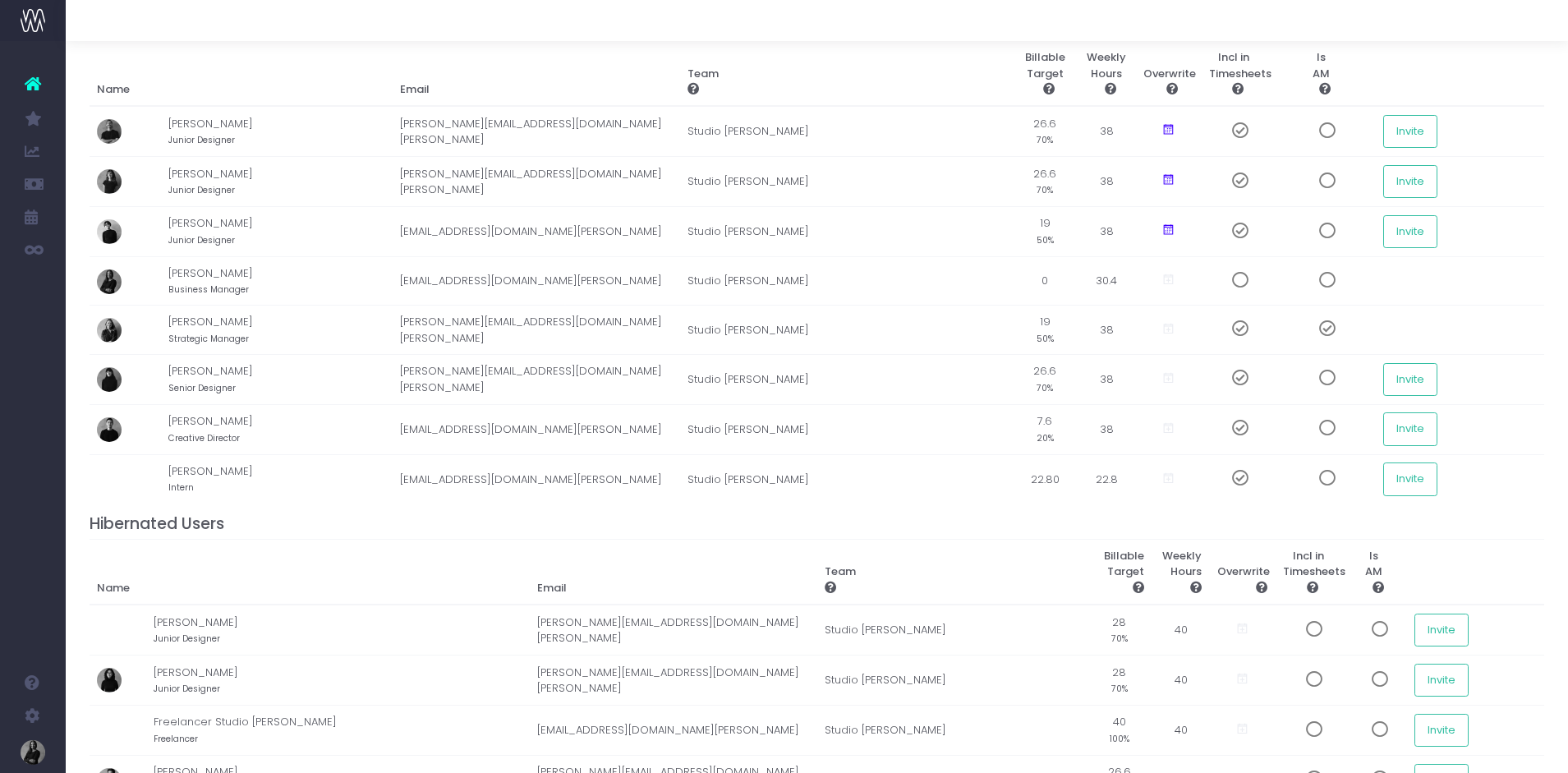
click at [31, 81] on icon at bounding box center [33, 84] width 16 height 22
